Goal: Task Accomplishment & Management: Manage account settings

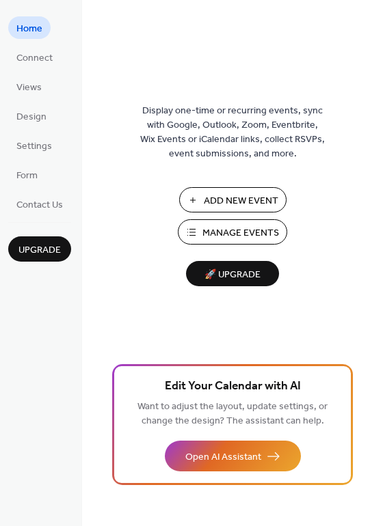
click at [247, 230] on span "Manage Events" at bounding box center [240, 233] width 77 height 14
click at [51, 150] on link "Settings" at bounding box center [34, 145] width 52 height 23
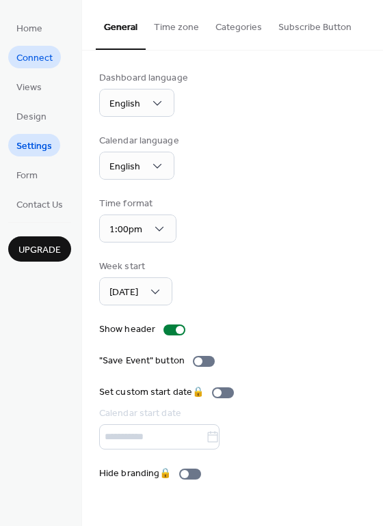
click at [36, 57] on span "Connect" at bounding box center [34, 58] width 36 height 14
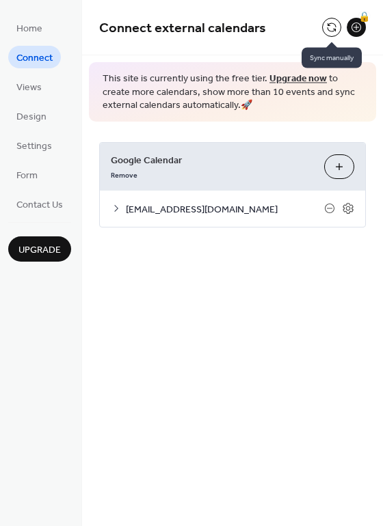
click at [332, 31] on button at bounding box center [331, 27] width 19 height 19
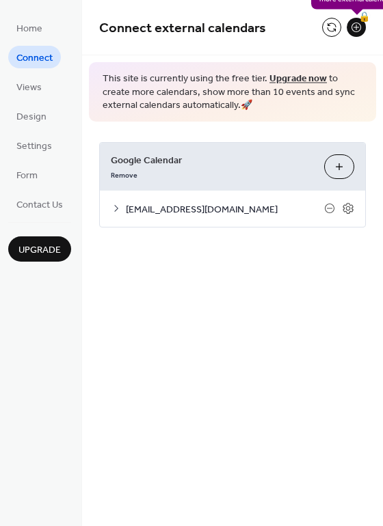
click at [354, 30] on div "🔒" at bounding box center [356, 27] width 19 height 19
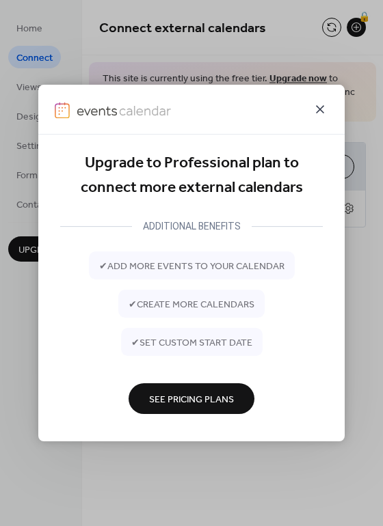
click at [323, 109] on icon at bounding box center [320, 109] width 16 height 16
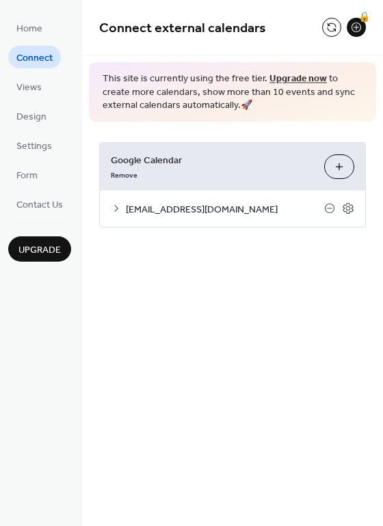
click at [265, 220] on div "[EMAIL_ADDRESS][DOMAIN_NAME]" at bounding box center [232, 209] width 265 height 36
click at [257, 214] on span "[EMAIL_ADDRESS][DOMAIN_NAME]" at bounding box center [225, 209] width 198 height 14
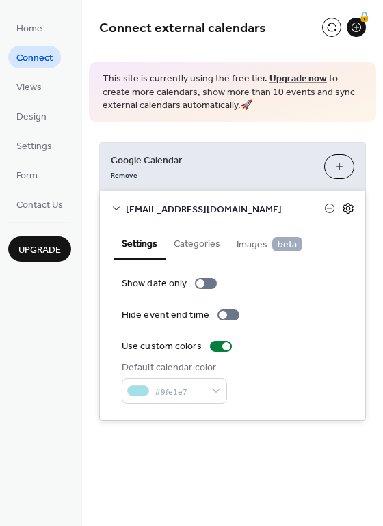
click at [347, 207] on icon at bounding box center [348, 208] width 5 height 5
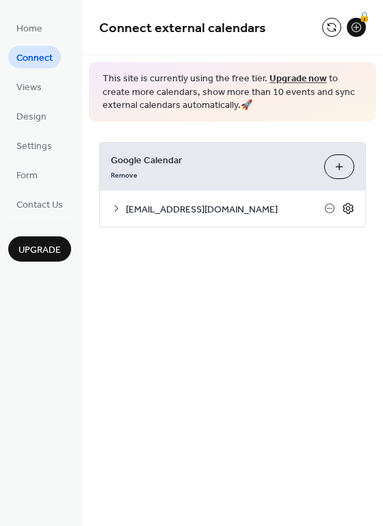
click at [347, 207] on icon at bounding box center [348, 208] width 5 height 5
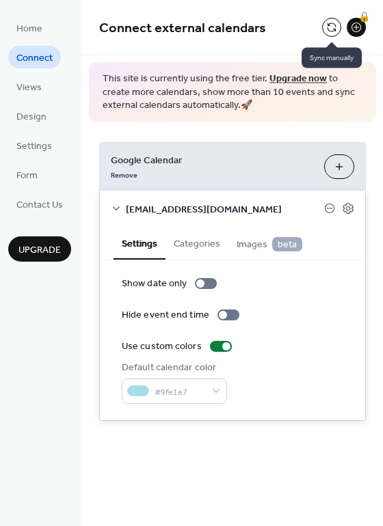
click at [329, 29] on button at bounding box center [331, 27] width 19 height 19
